Goal: Navigation & Orientation: Understand site structure

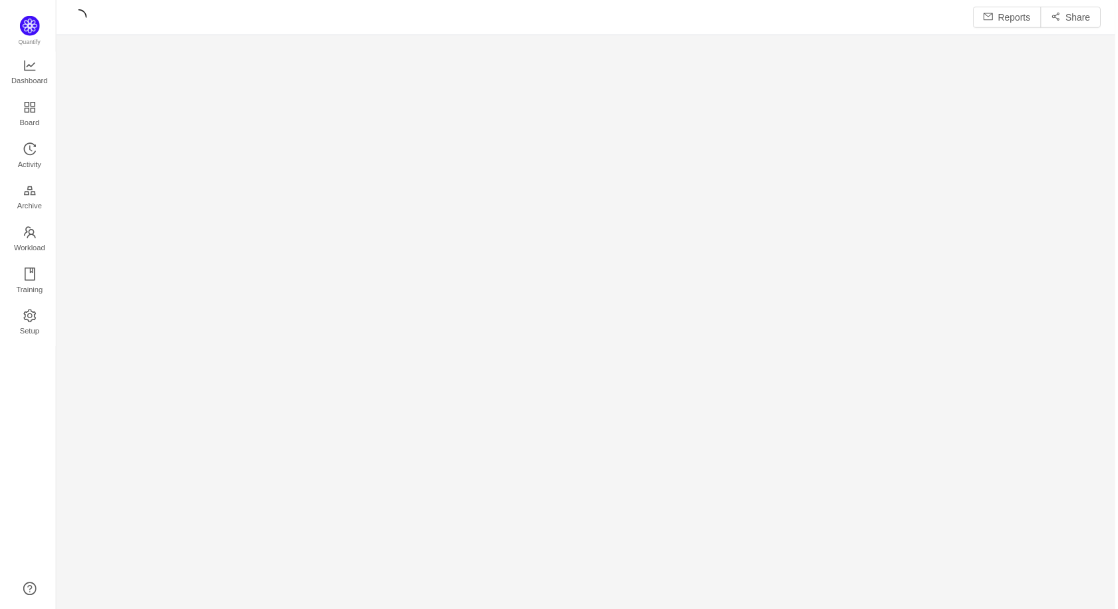
scroll to position [609, 1065]
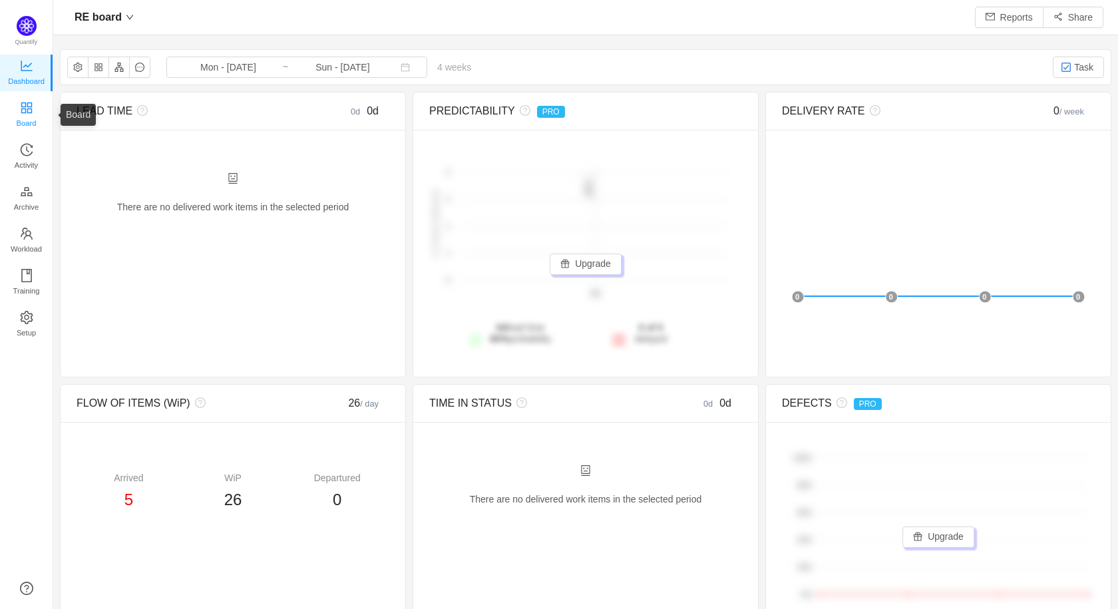
click at [33, 111] on span "Board" at bounding box center [27, 123] width 20 height 27
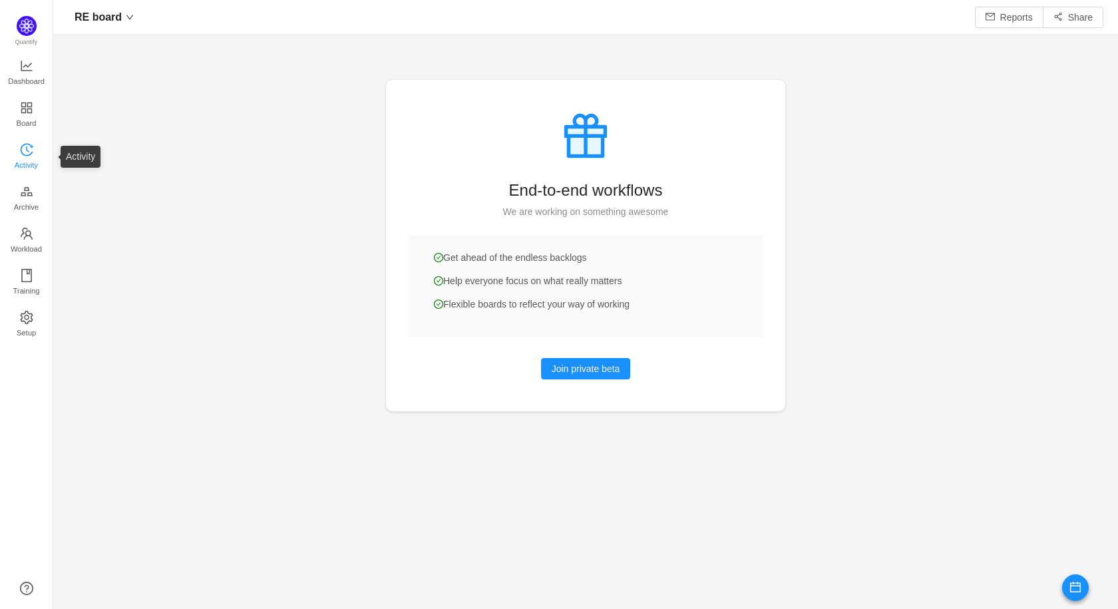
click at [27, 174] on span "Activity" at bounding box center [26, 165] width 23 height 27
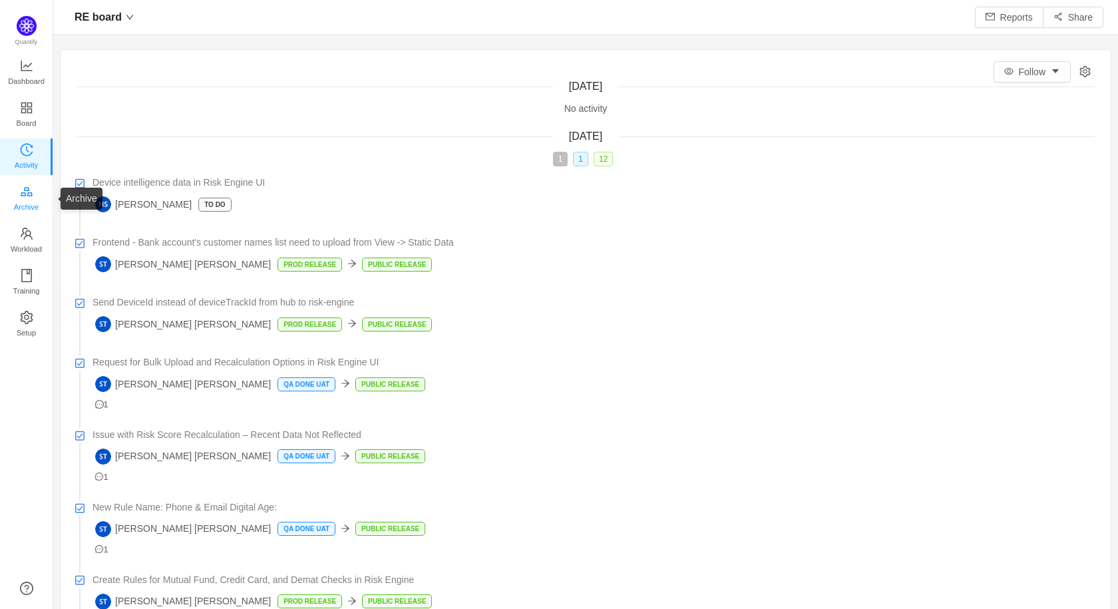
click at [27, 194] on span "Archive" at bounding box center [26, 207] width 25 height 27
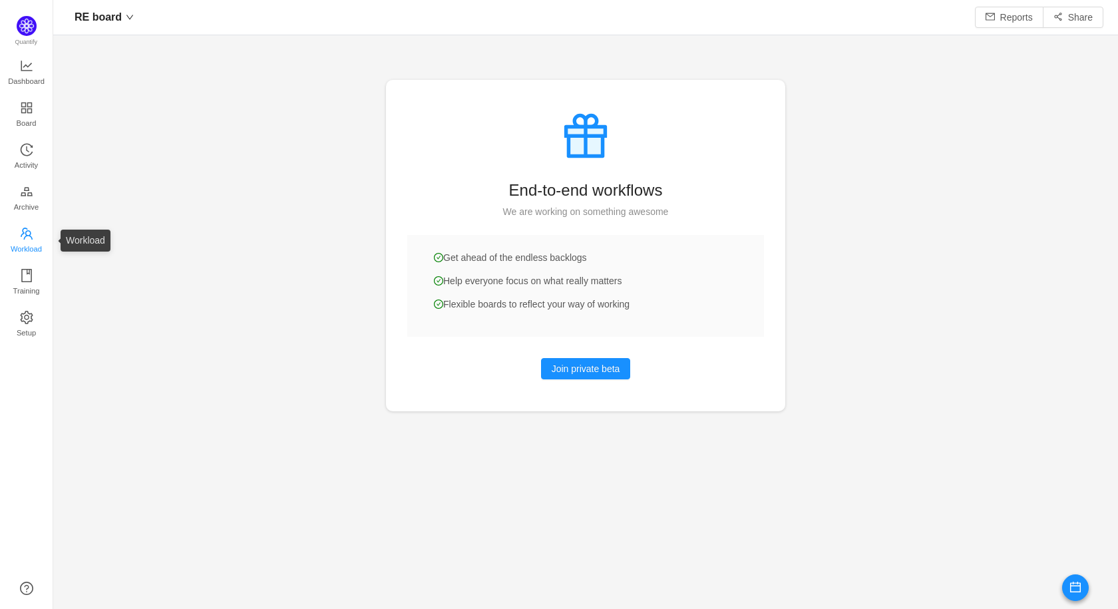
click at [27, 227] on icon "icon: team" at bounding box center [26, 233] width 13 height 13
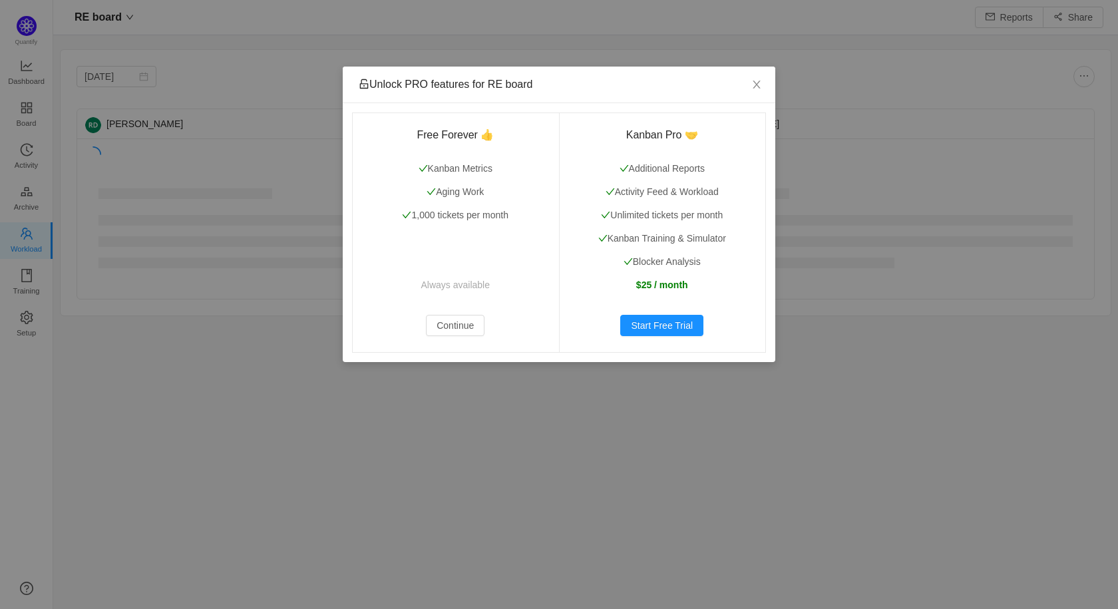
click at [287, 183] on div "Unlock PRO features for RE board Free Forever 👍 Kanban Metrics Aging Work 1,000…" at bounding box center [559, 304] width 1118 height 609
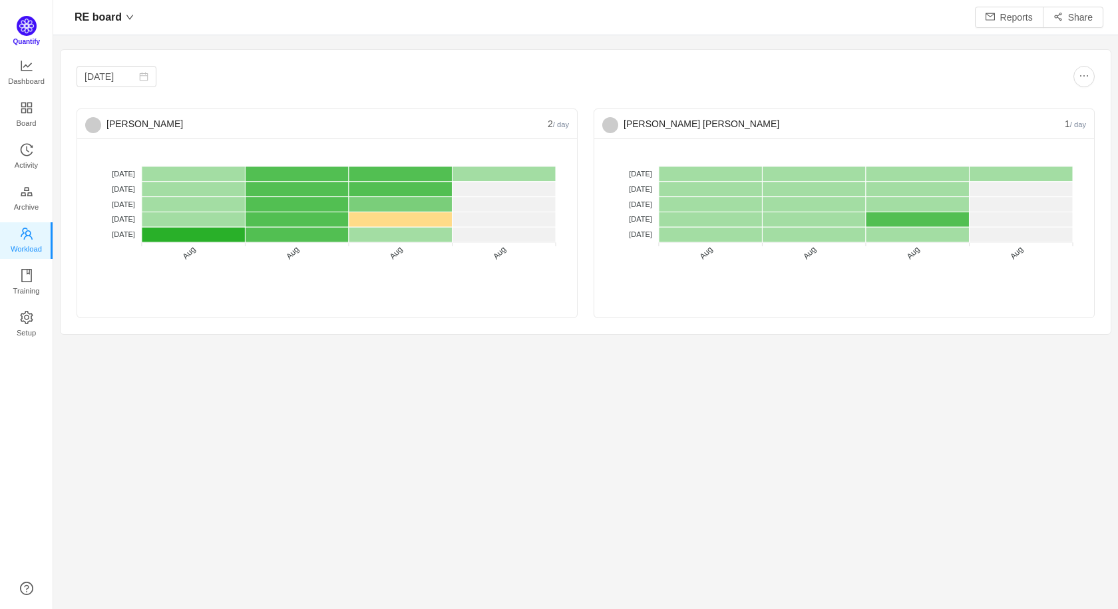
click at [33, 21] on img at bounding box center [27, 26] width 20 height 20
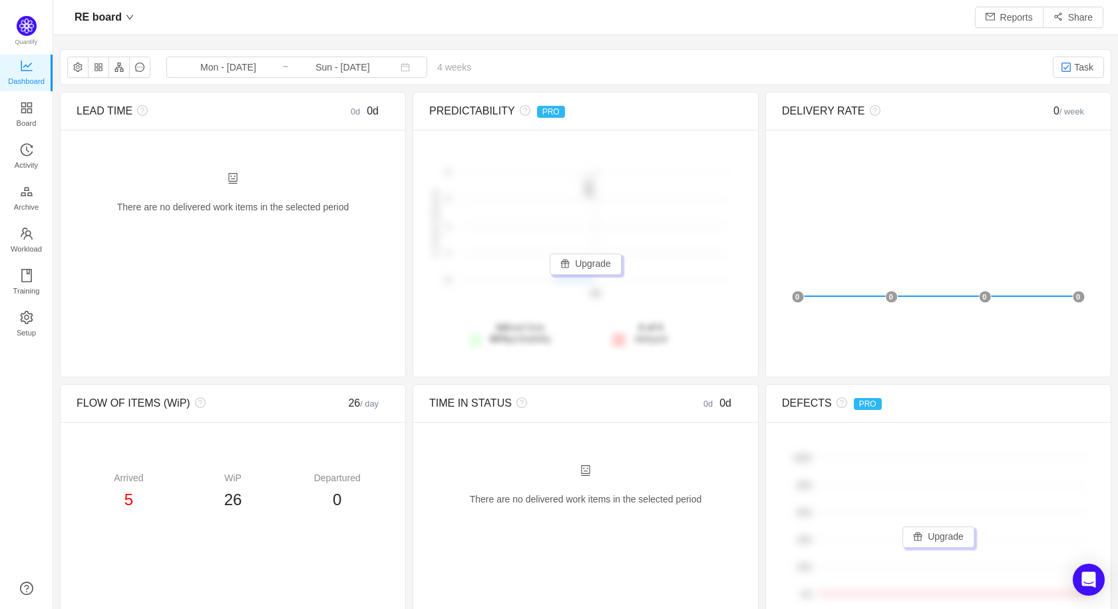
scroll to position [609, 1065]
